Goal: Task Accomplishment & Management: Use online tool/utility

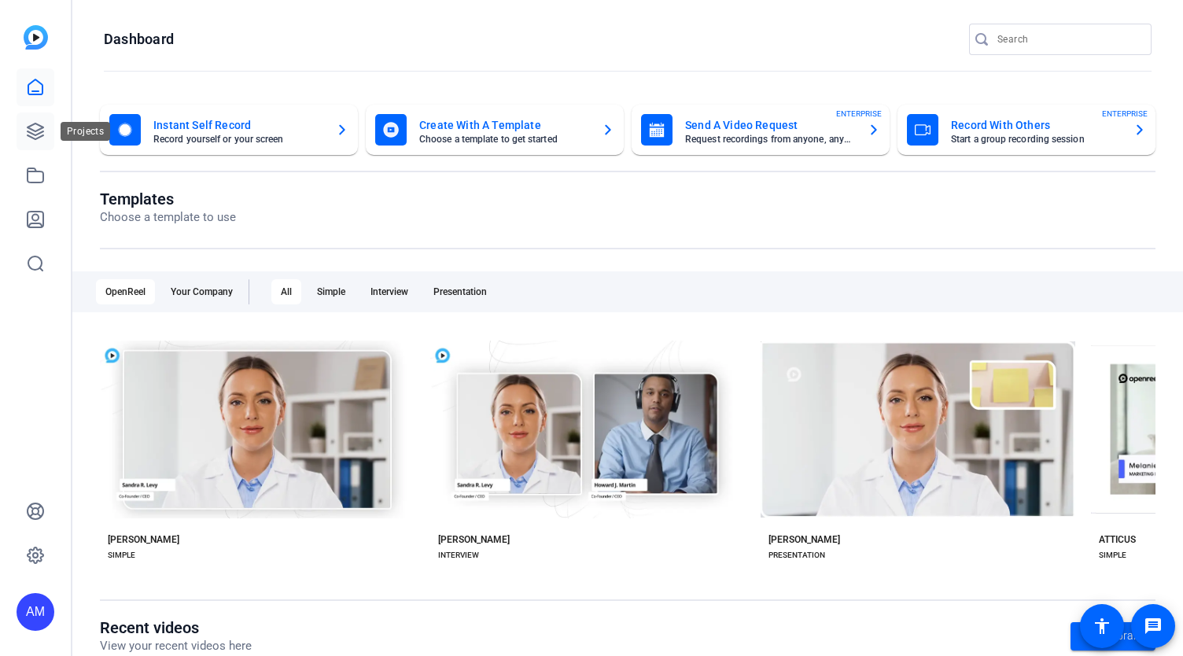
click at [35, 135] on icon at bounding box center [36, 131] width 16 height 16
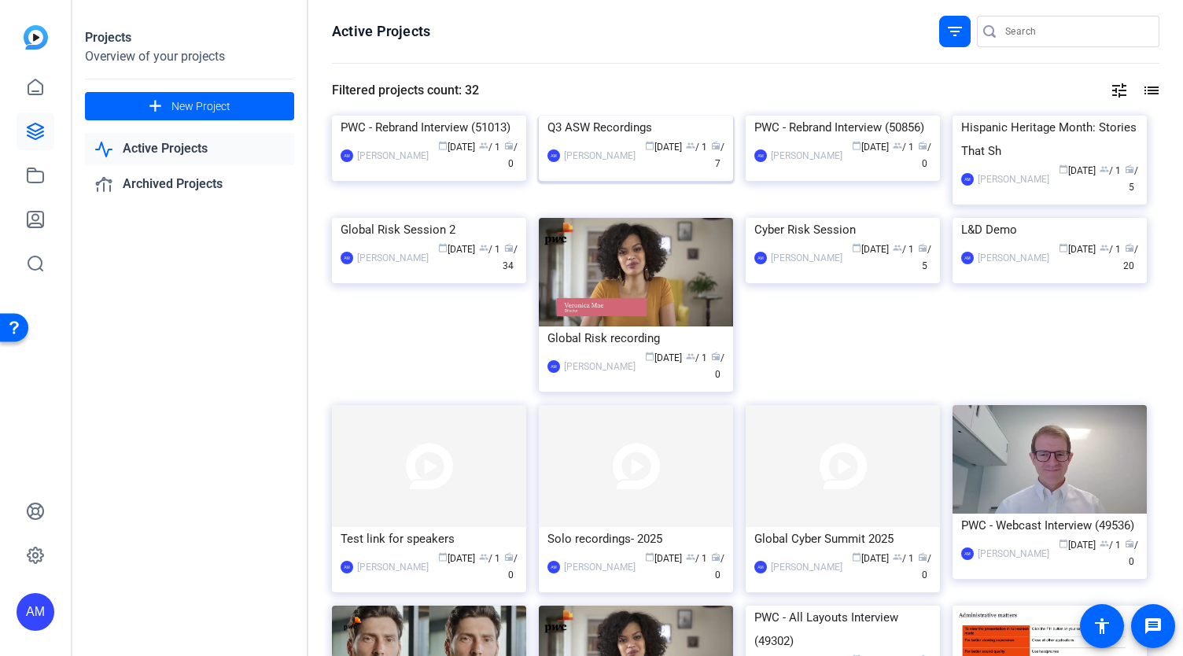
click at [670, 116] on img at bounding box center [636, 116] width 194 height 0
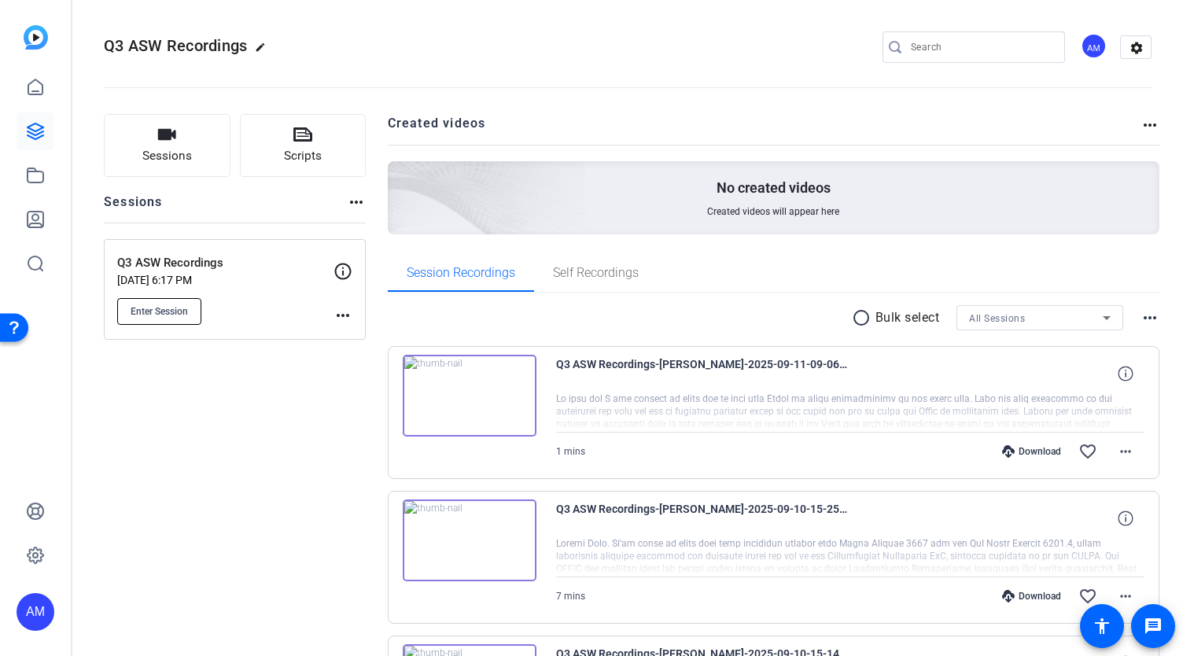
click at [148, 315] on span "Enter Session" at bounding box center [159, 311] width 57 height 13
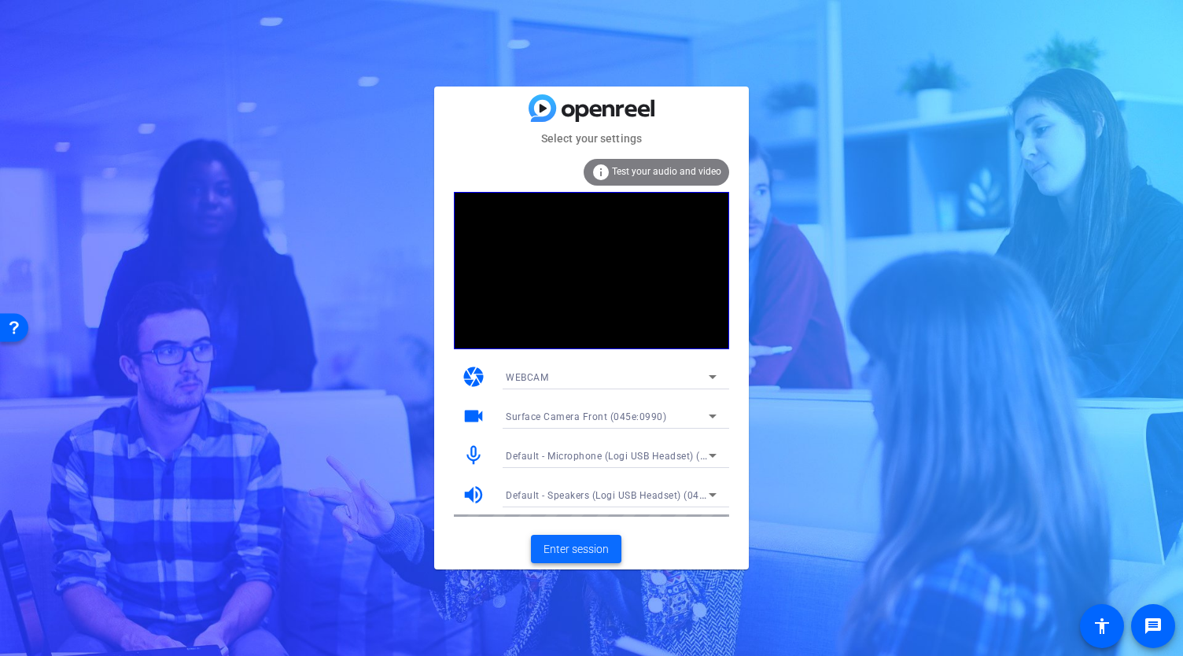
click at [579, 545] on span "Enter session" at bounding box center [576, 549] width 65 height 17
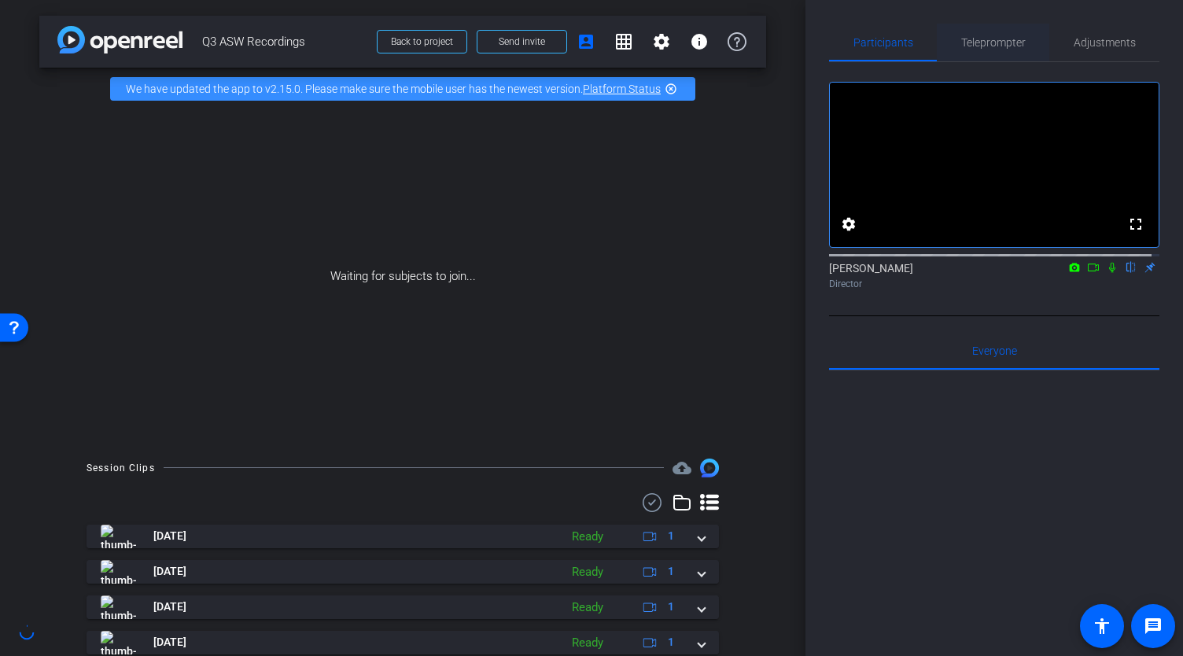
click at [988, 41] on span "Teleprompter" at bounding box center [993, 42] width 64 height 11
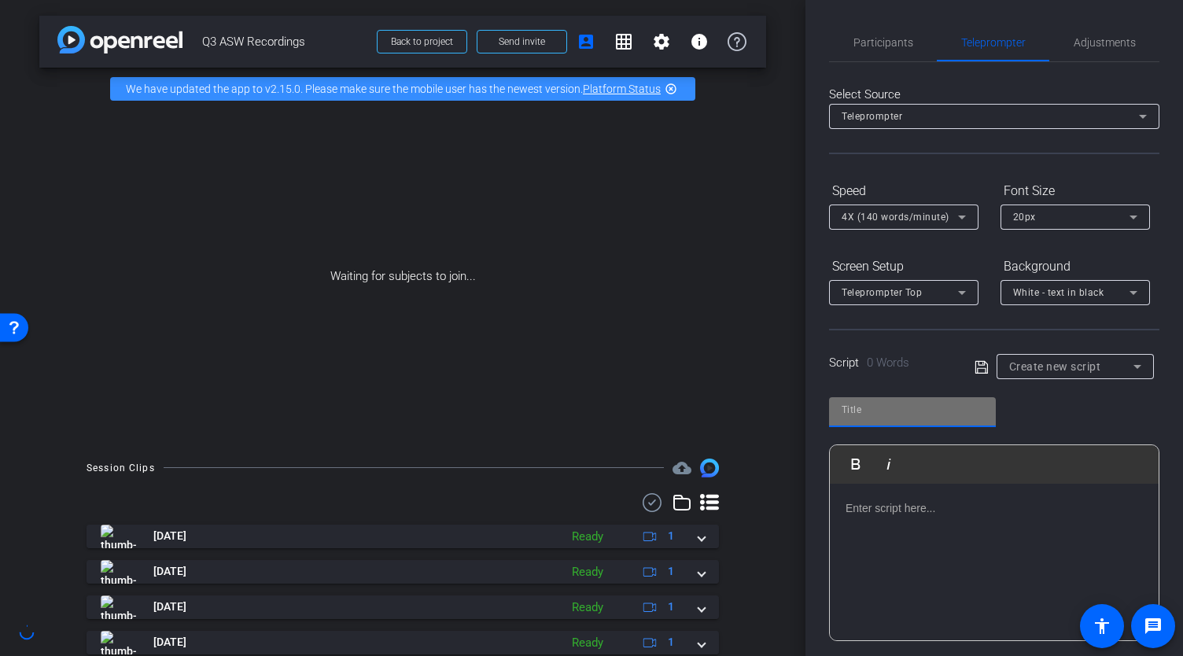
click at [912, 410] on input "text" at bounding box center [913, 409] width 142 height 19
type input "[PERSON_NAME]"
click at [977, 366] on icon at bounding box center [982, 367] width 14 height 19
click at [908, 515] on p at bounding box center [994, 507] width 297 height 17
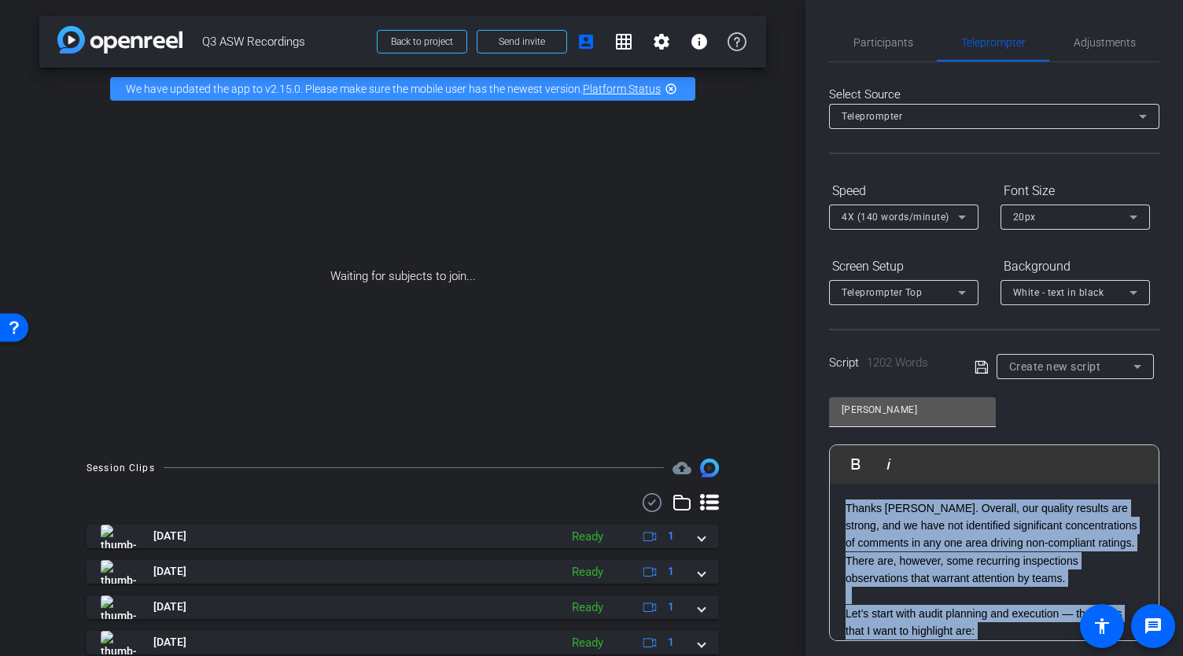
drag, startPoint x: 1040, startPoint y: 606, endPoint x: 834, endPoint y: 421, distance: 276.8
click at [834, 421] on div "[PERSON_NAME] Play Play from this location Play Selected Play and display the s…" at bounding box center [994, 513] width 330 height 256
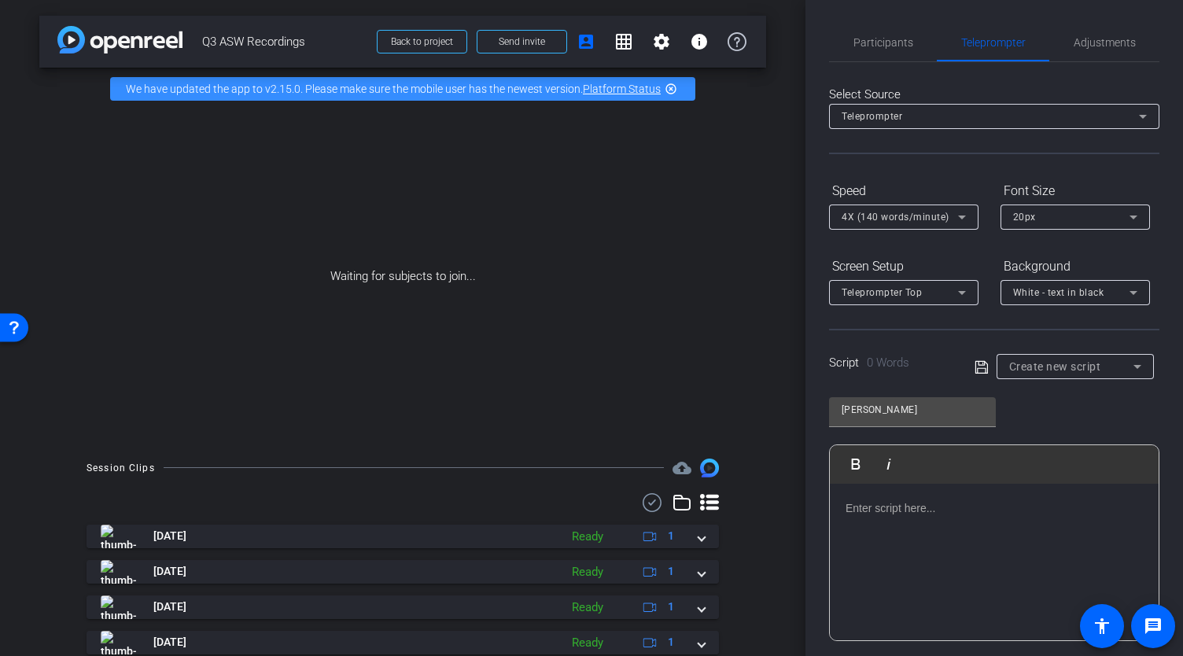
scroll to position [3025, 0]
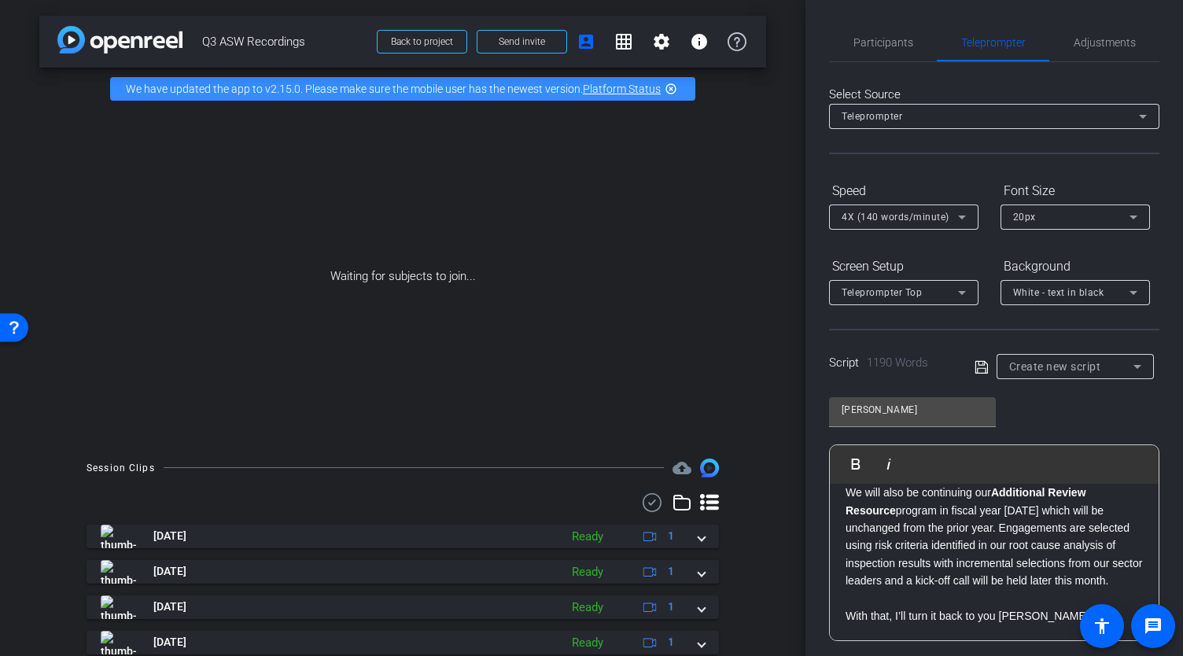
click at [978, 364] on icon at bounding box center [981, 366] width 13 height 13
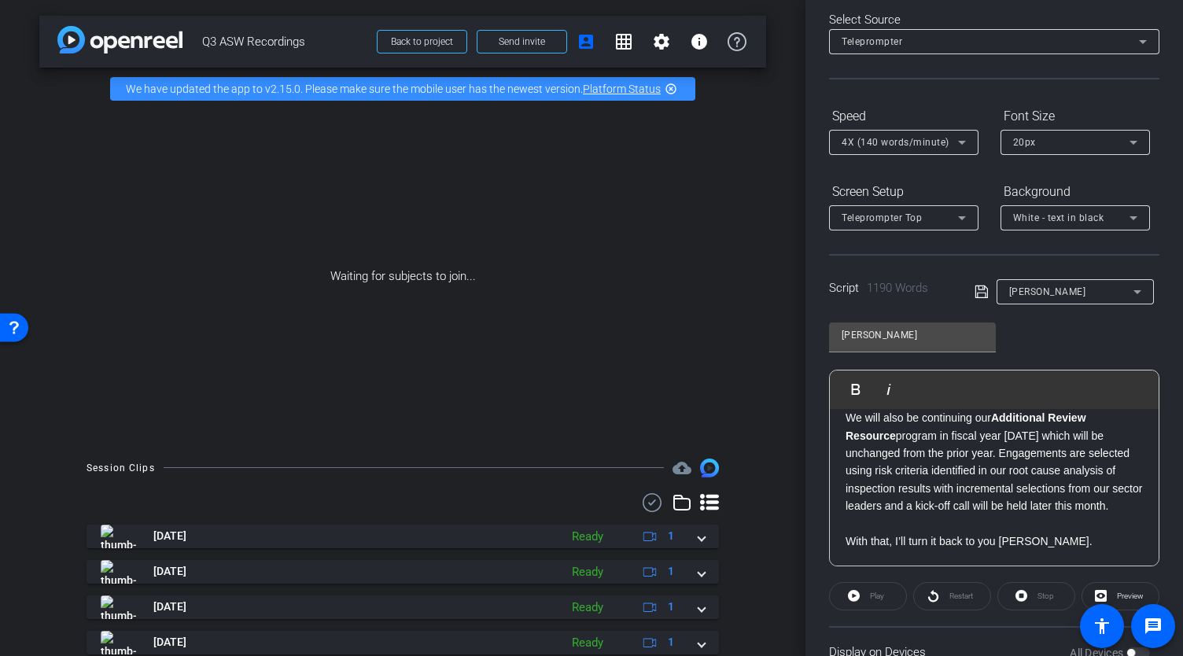
scroll to position [76, 0]
drag, startPoint x: 1151, startPoint y: 549, endPoint x: 1145, endPoint y: 512, distance: 37.4
click at [1145, 512] on div "Play Play from this location Play Selected Play and display the selected text o…" at bounding box center [994, 467] width 330 height 197
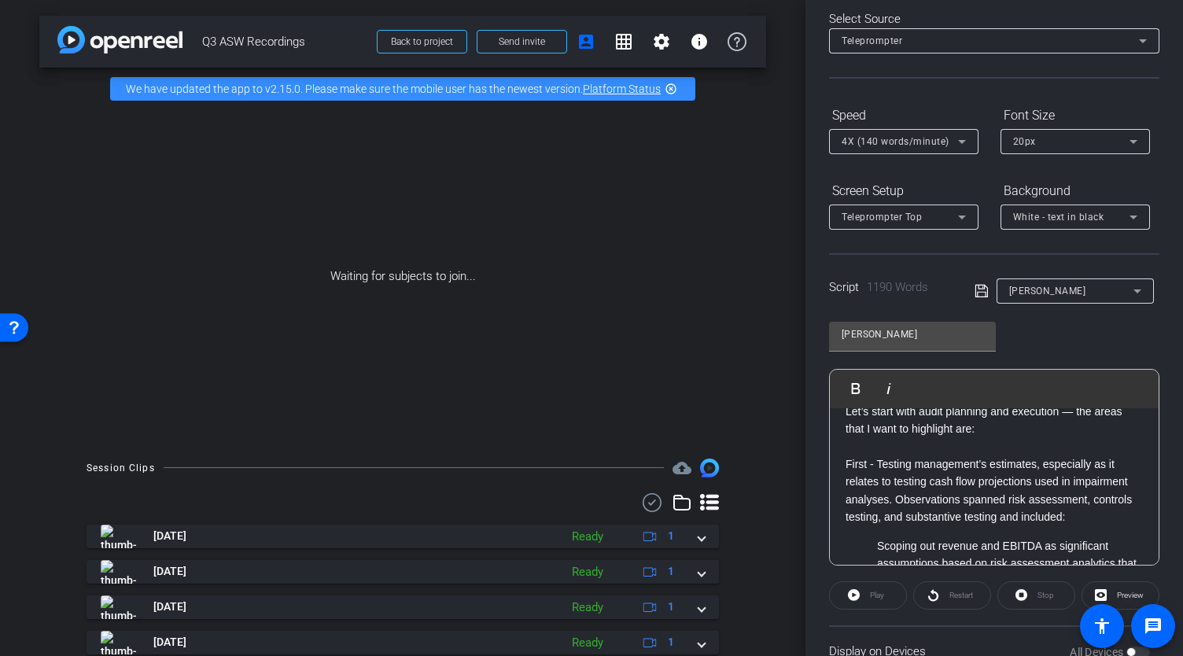
scroll to position [0, 0]
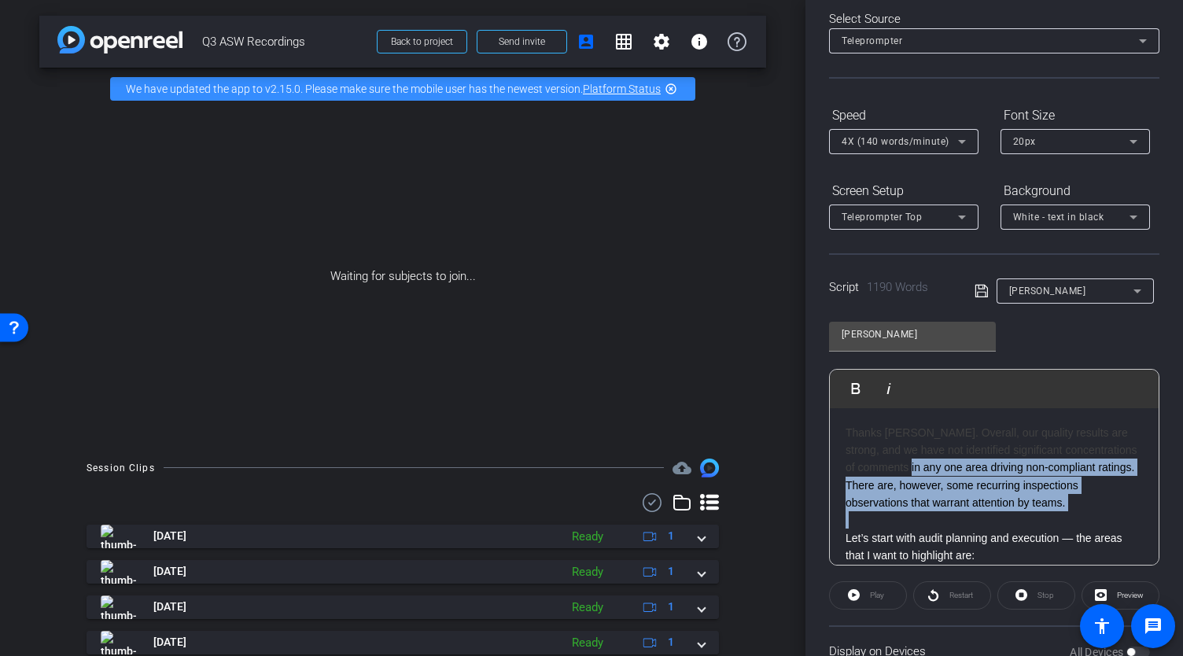
drag, startPoint x: 1076, startPoint y: 512, endPoint x: 942, endPoint y: 471, distance: 139.8
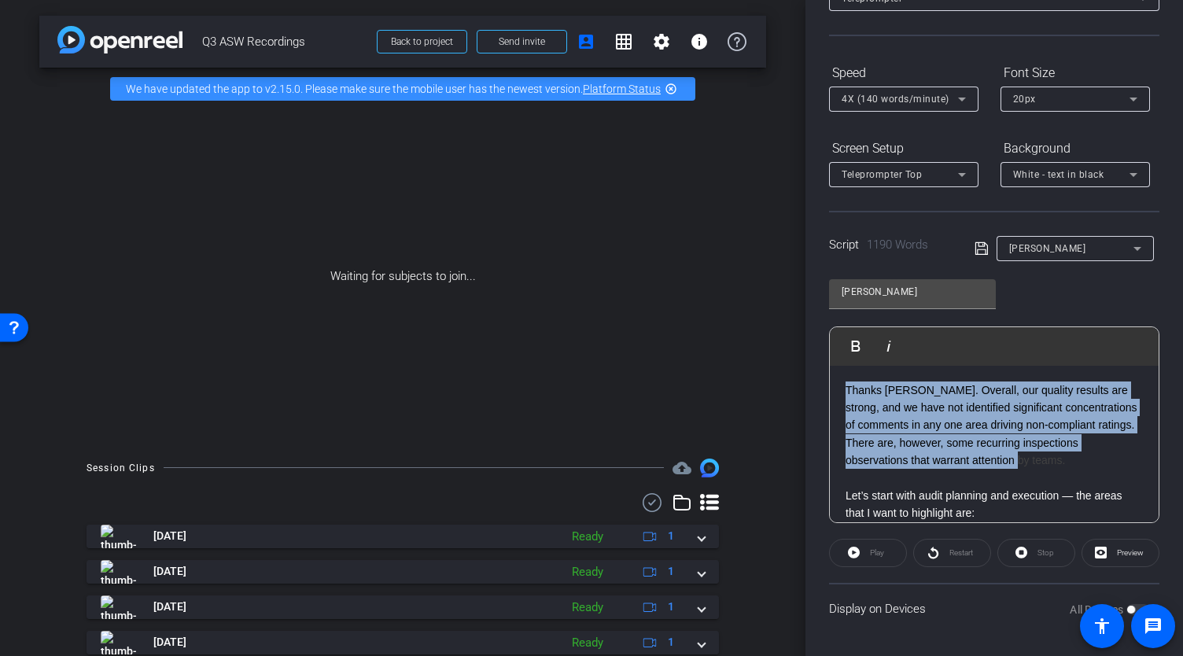
drag, startPoint x: 1076, startPoint y: 462, endPoint x: 848, endPoint y: 380, distance: 242.3
drag, startPoint x: 896, startPoint y: 389, endPoint x: 828, endPoint y: 385, distance: 67.8
click at [828, 385] on div "Participants Teleprompter Adjustments settings Abe Menendez flip Director Every…" at bounding box center [994, 328] width 378 height 656
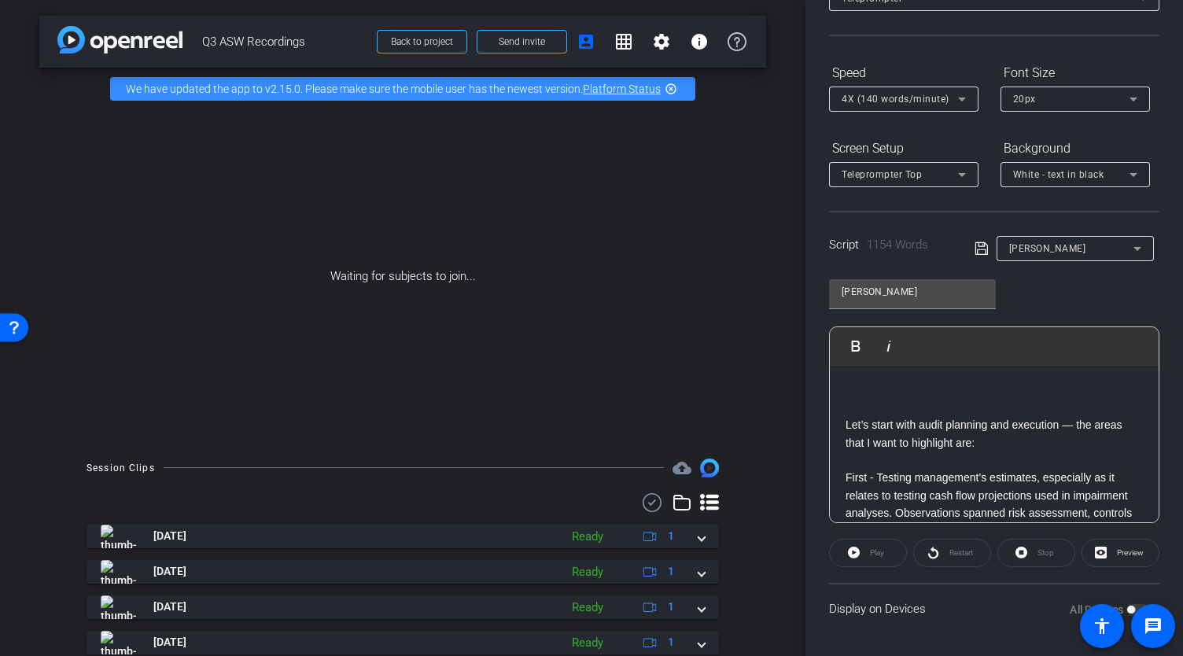
click at [857, 396] on div at bounding box center [994, 389] width 297 height 17
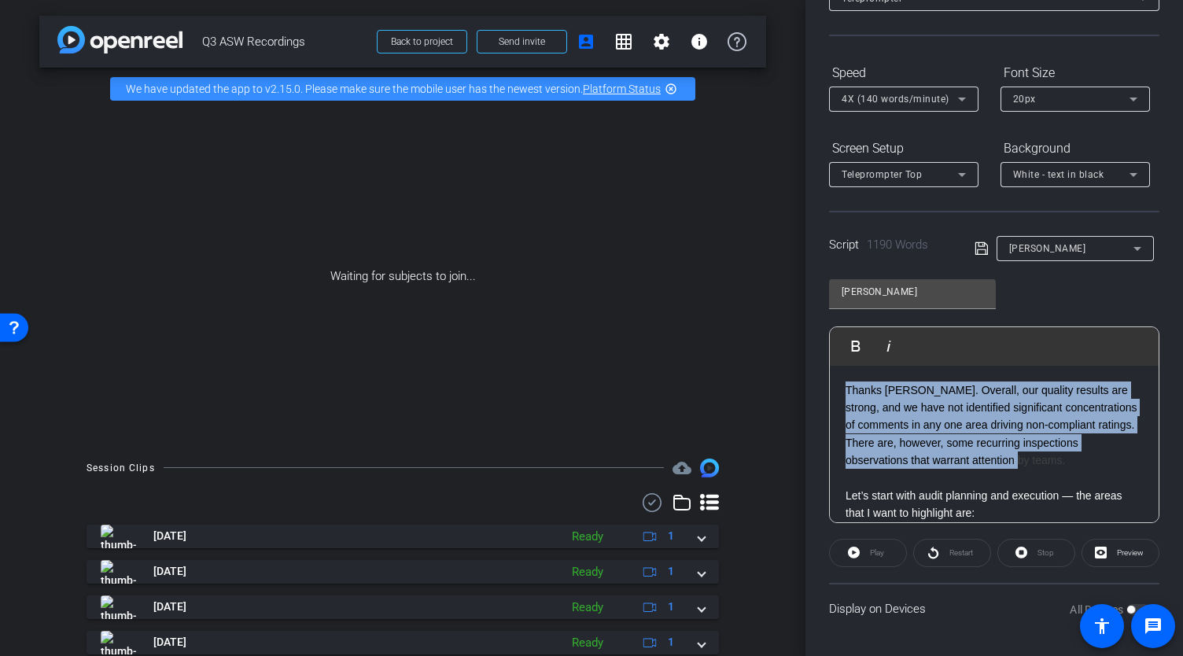
drag, startPoint x: 1082, startPoint y: 463, endPoint x: 843, endPoint y: 396, distance: 247.5
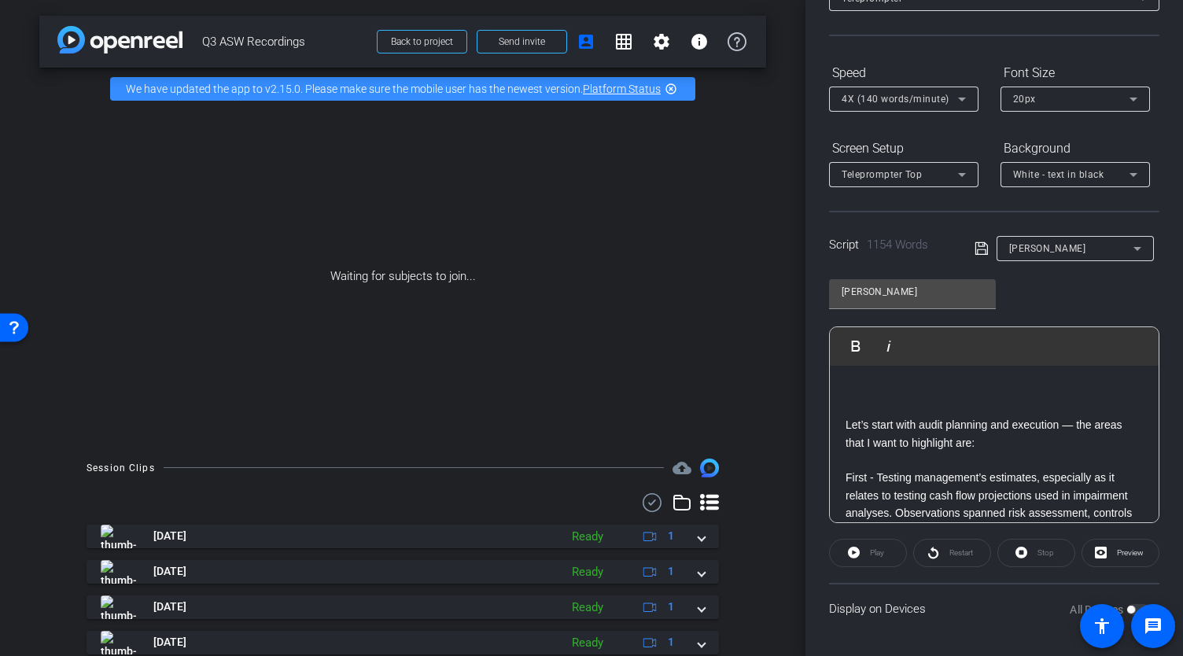
click at [861, 389] on div at bounding box center [994, 389] width 297 height 17
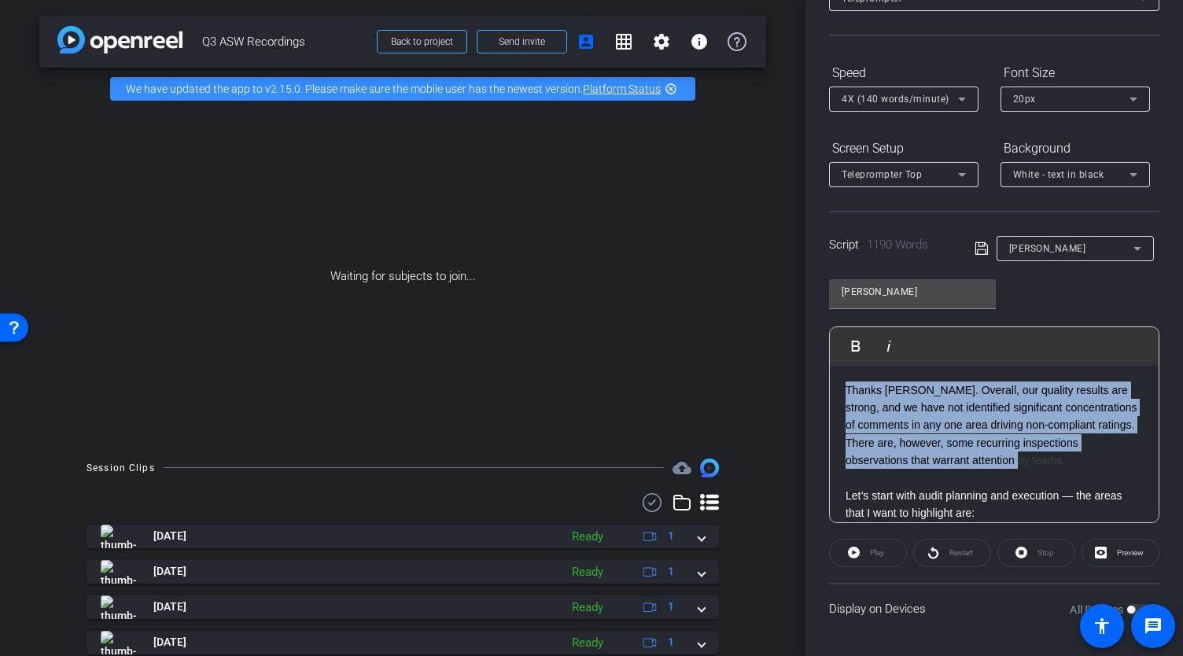
drag, startPoint x: 1084, startPoint y: 456, endPoint x: 846, endPoint y: 394, distance: 245.5
click at [846, 394] on div "Thanks Jeff. Overall, our quality results are strong, and we have not identifie…" at bounding box center [994, 425] width 297 height 88
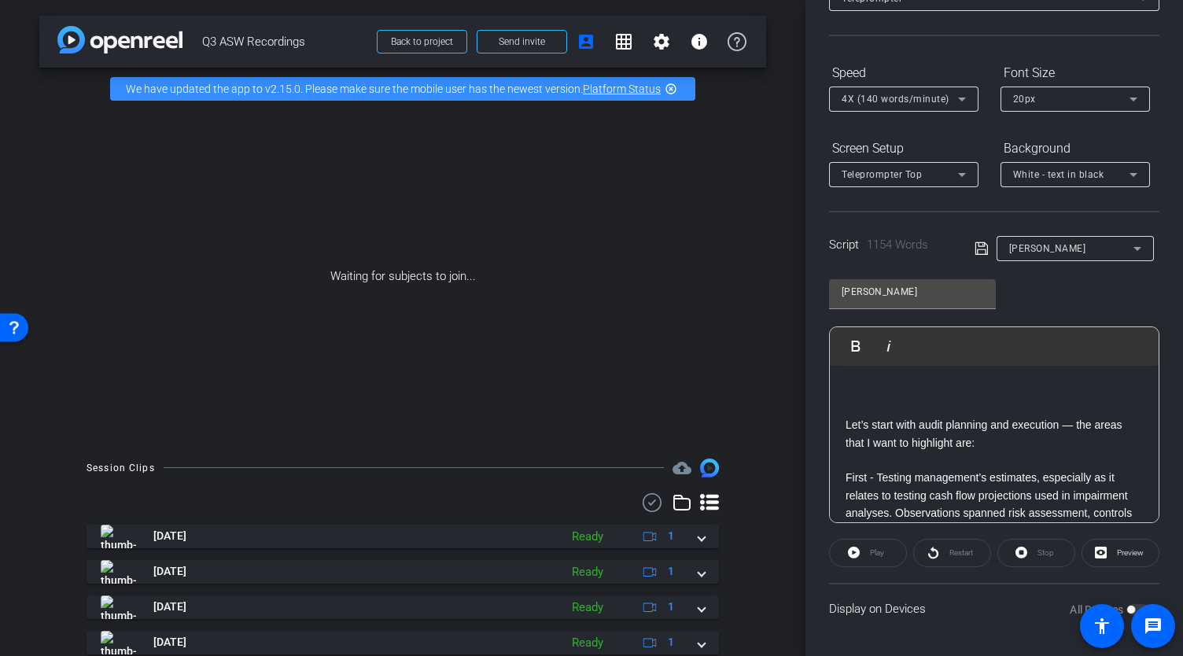
click at [875, 397] on div at bounding box center [994, 389] width 297 height 17
click at [859, 408] on p at bounding box center [994, 407] width 297 height 17
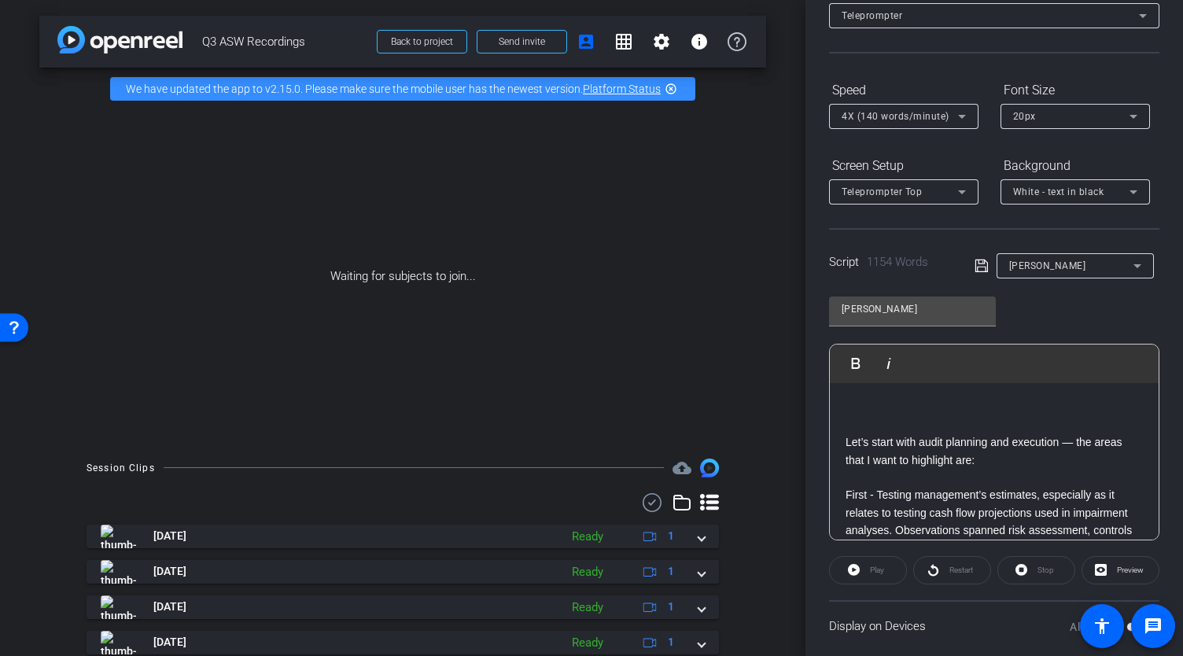
scroll to position [118, 0]
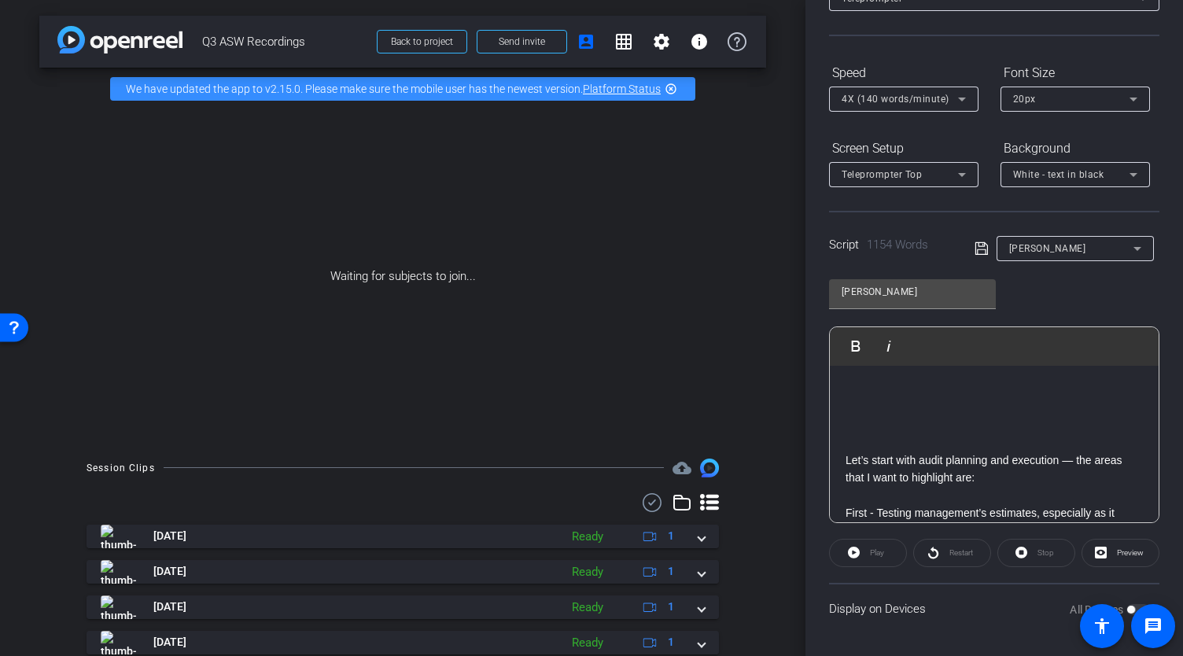
click at [862, 429] on p at bounding box center [994, 424] width 297 height 17
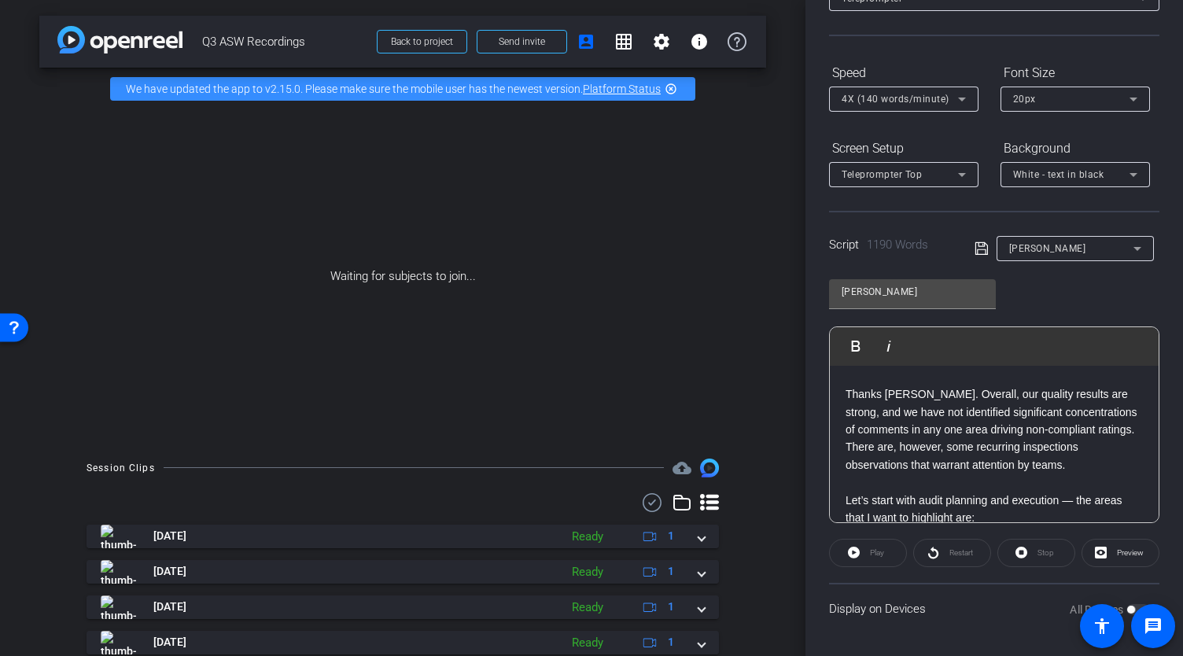
scroll to position [19, 0]
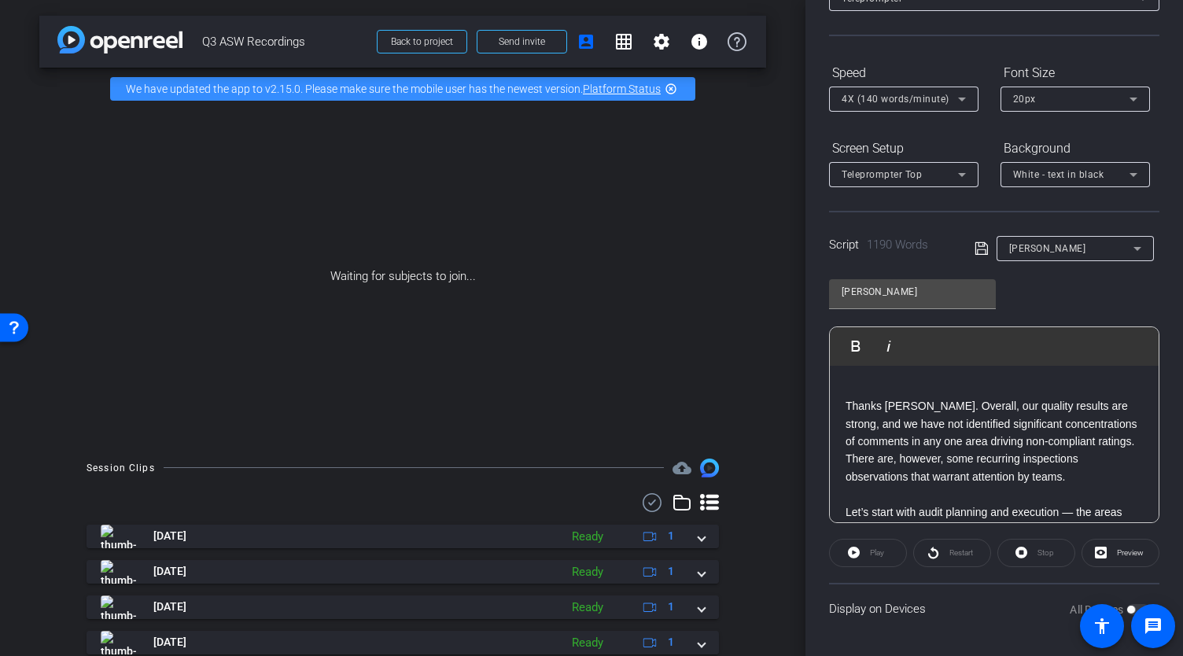
click at [846, 404] on p "Thanks Jeff. Overall, our quality results are strong, and we have not identifie…" at bounding box center [994, 441] width 297 height 88
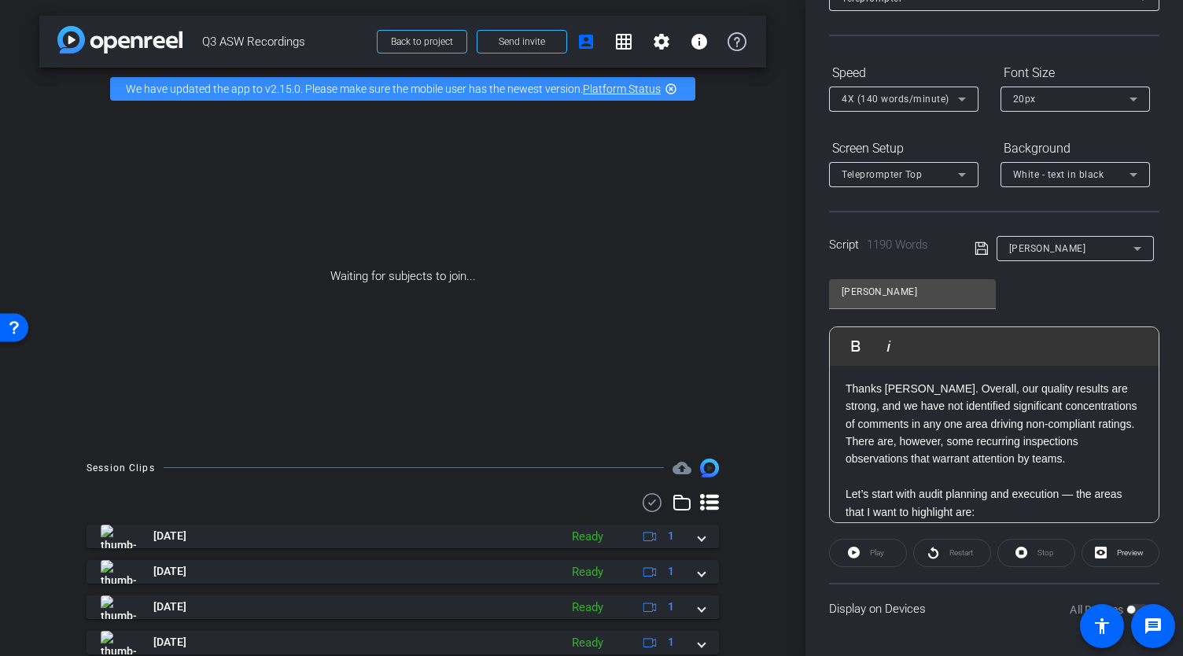
scroll to position [1, 0]
click at [859, 481] on p at bounding box center [994, 476] width 297 height 17
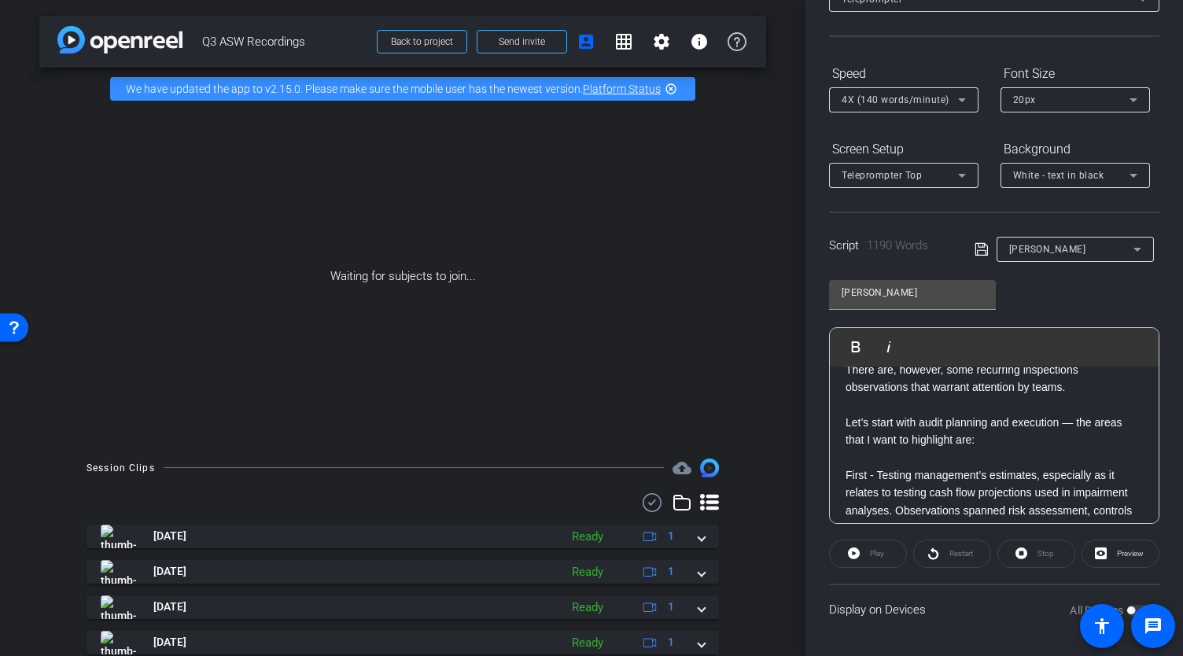
scroll to position [87, 0]
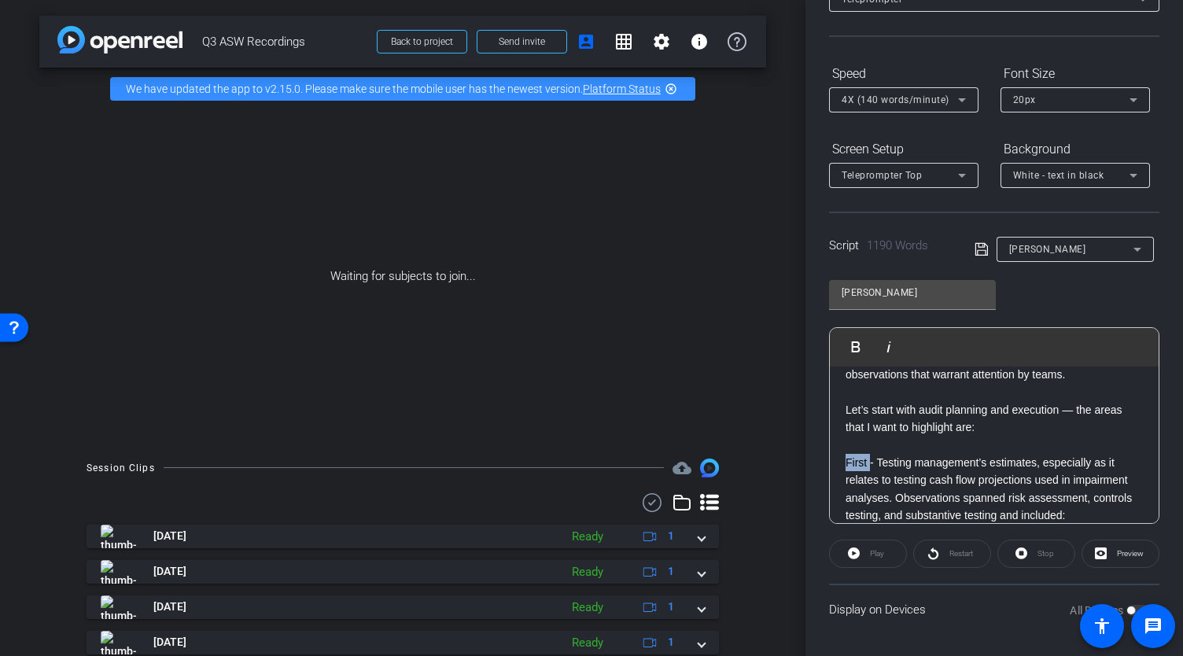
drag, startPoint x: 870, startPoint y: 459, endPoint x: 842, endPoint y: 462, distance: 28.5
click at [855, 346] on icon "button" at bounding box center [856, 346] width 9 height 11
click at [1054, 437] on p at bounding box center [994, 445] width 297 height 17
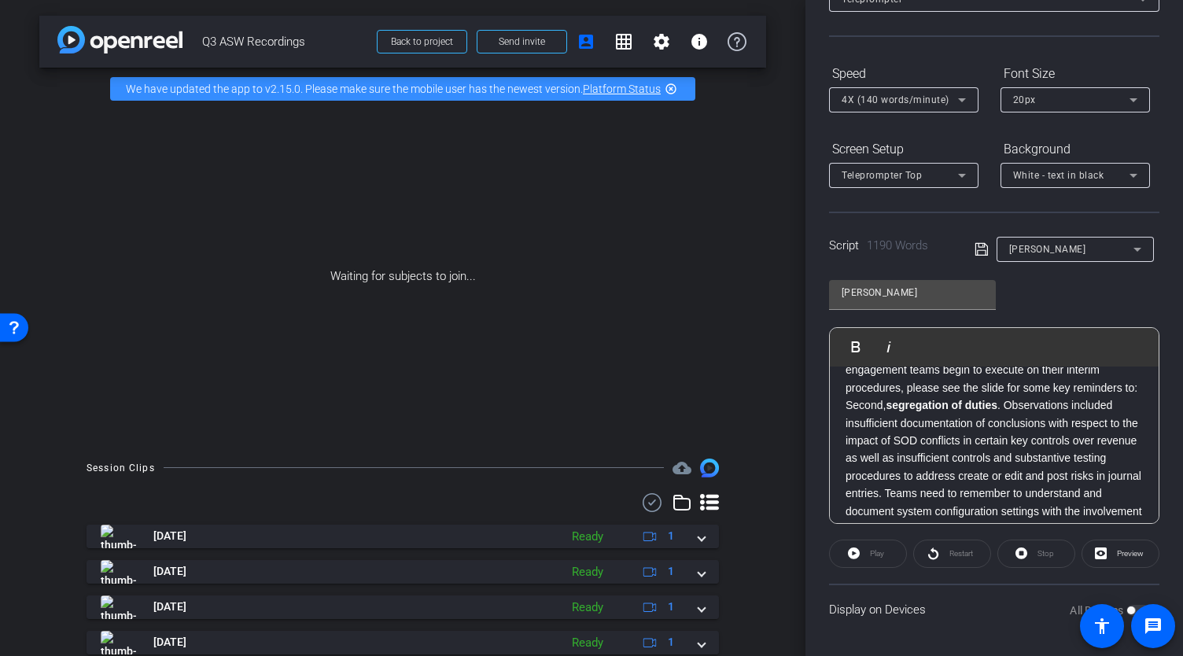
scroll to position [560, 0]
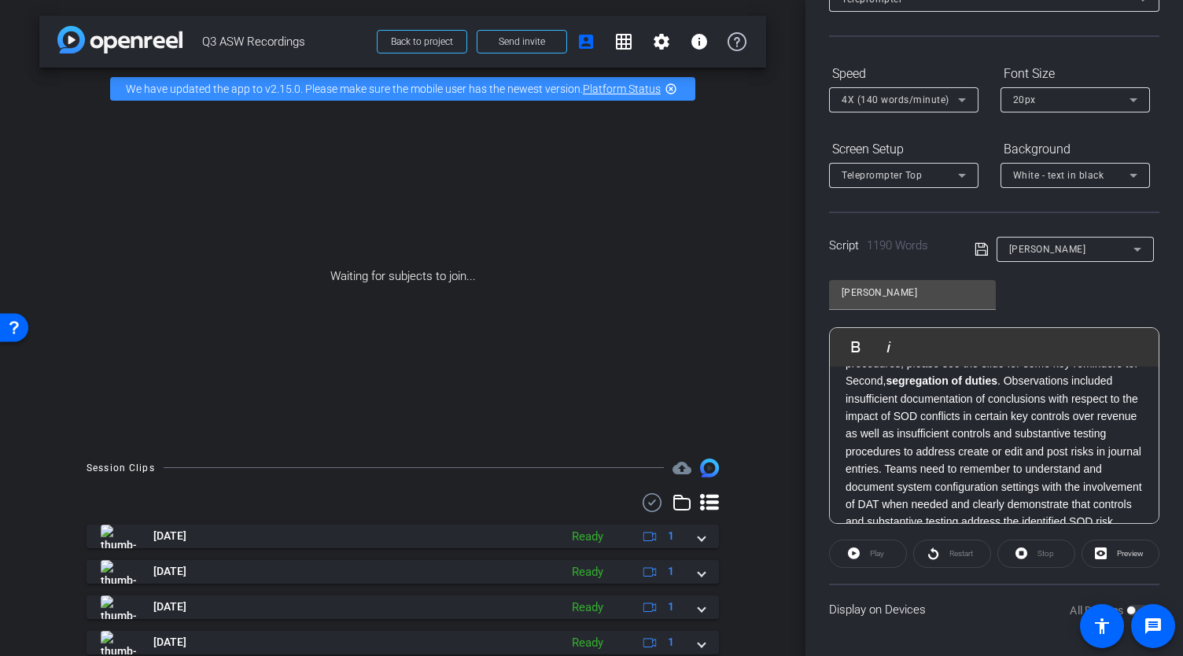
drag, startPoint x: 887, startPoint y: 450, endPoint x: 848, endPoint y: 454, distance: 39.5
click at [848, 454] on p "Second, segregation of duties . Observations included insufficient documentatio…" at bounding box center [994, 451] width 297 height 159
click at [858, 348] on icon "button" at bounding box center [856, 346] width 9 height 11
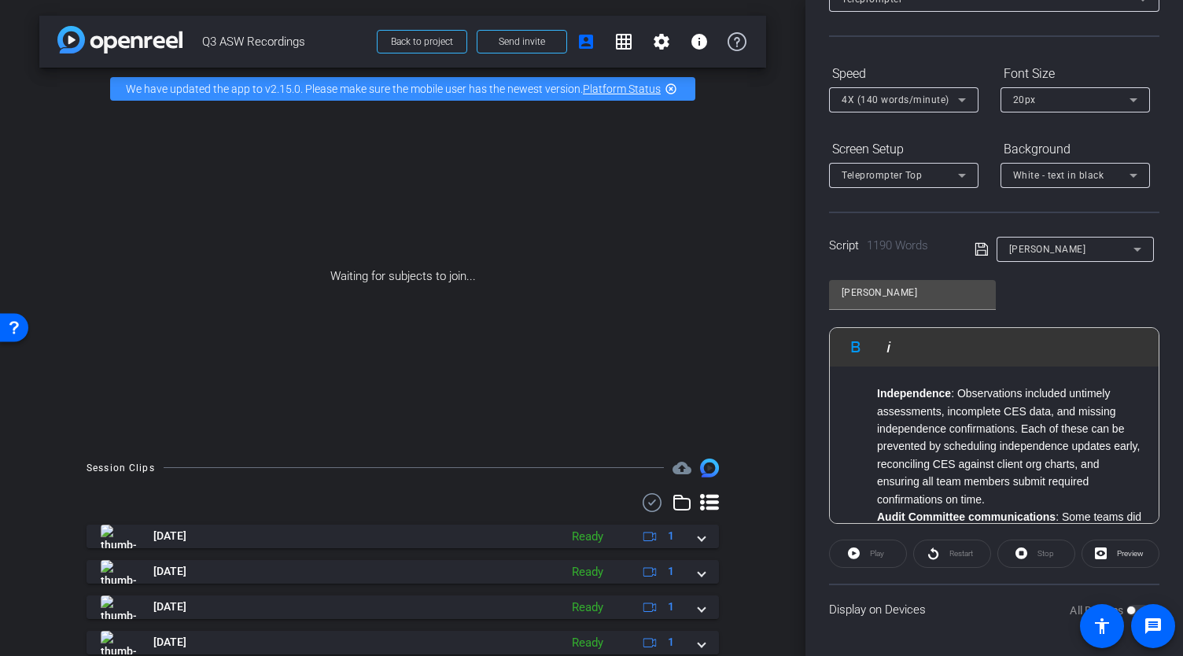
scroll to position [1292, 0]
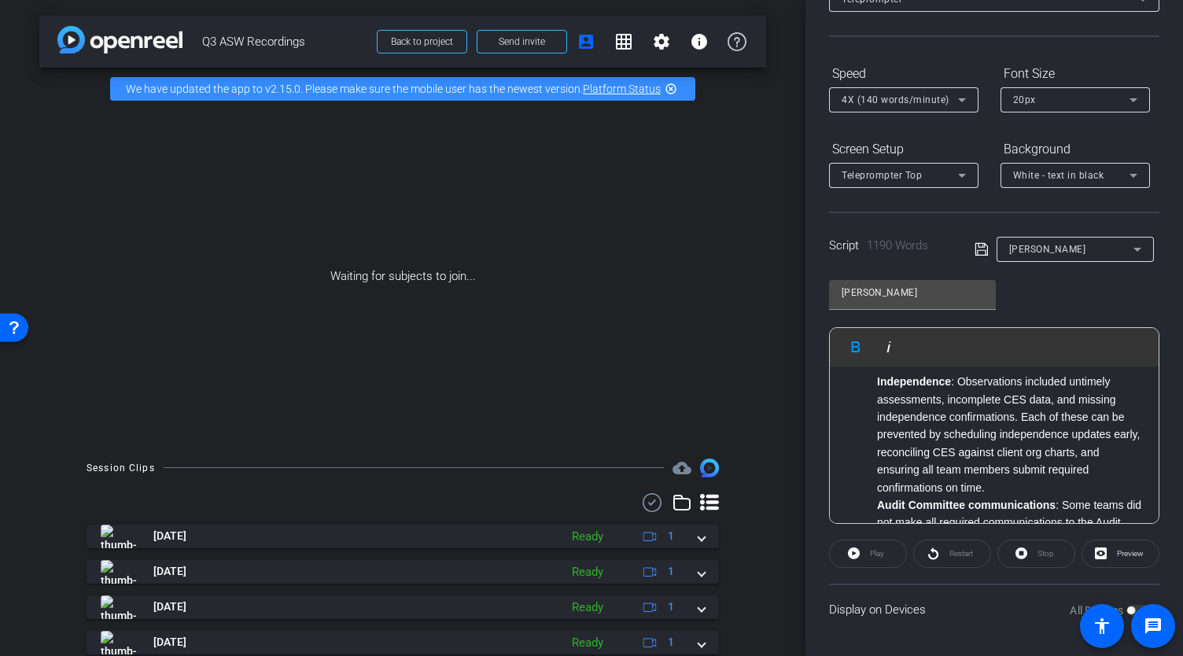
click at [861, 362] on p at bounding box center [994, 353] width 297 height 17
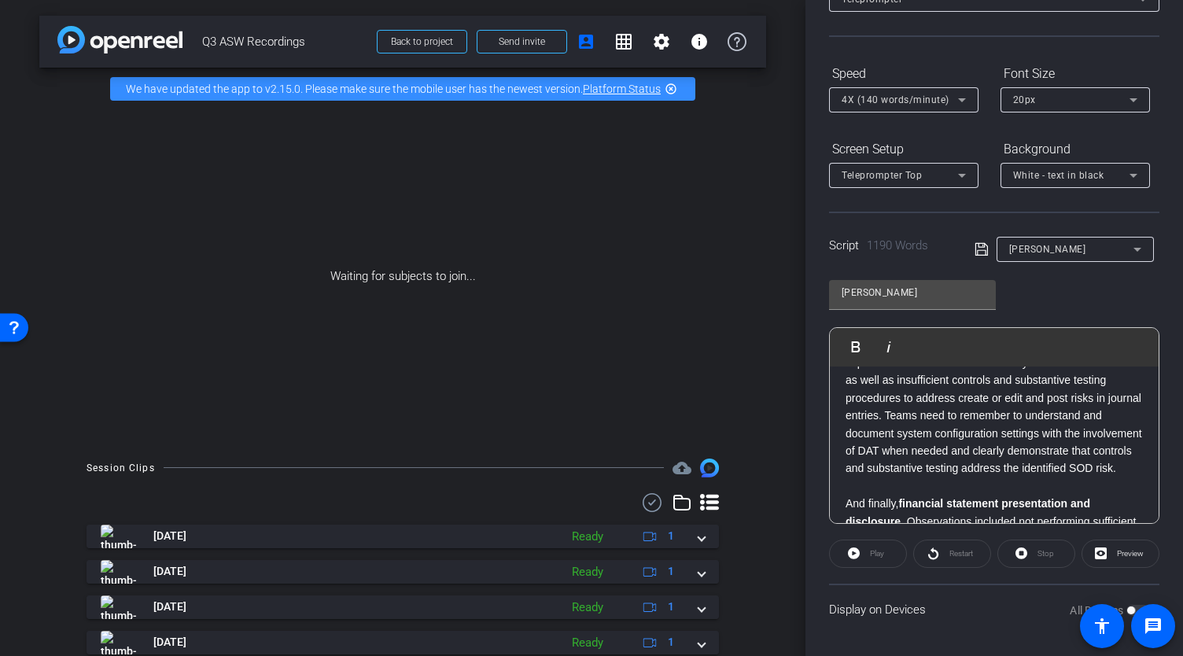
scroll to position [0, 0]
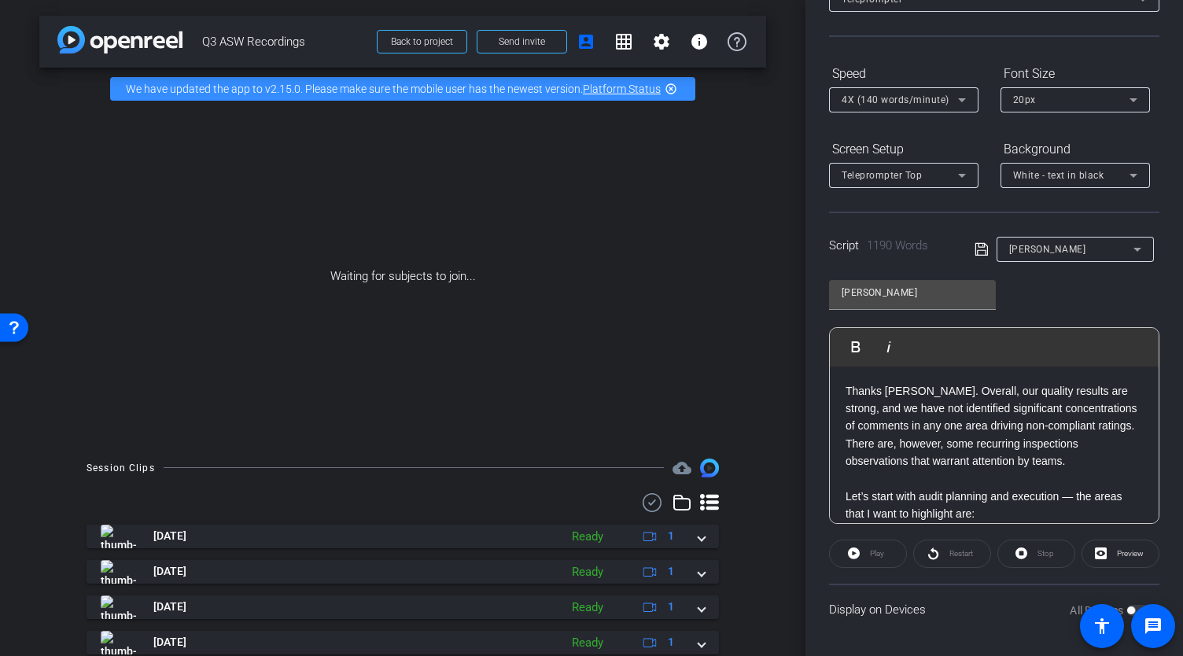
click at [978, 249] on icon at bounding box center [982, 249] width 14 height 19
